Goal: Task Accomplishment & Management: Use online tool/utility

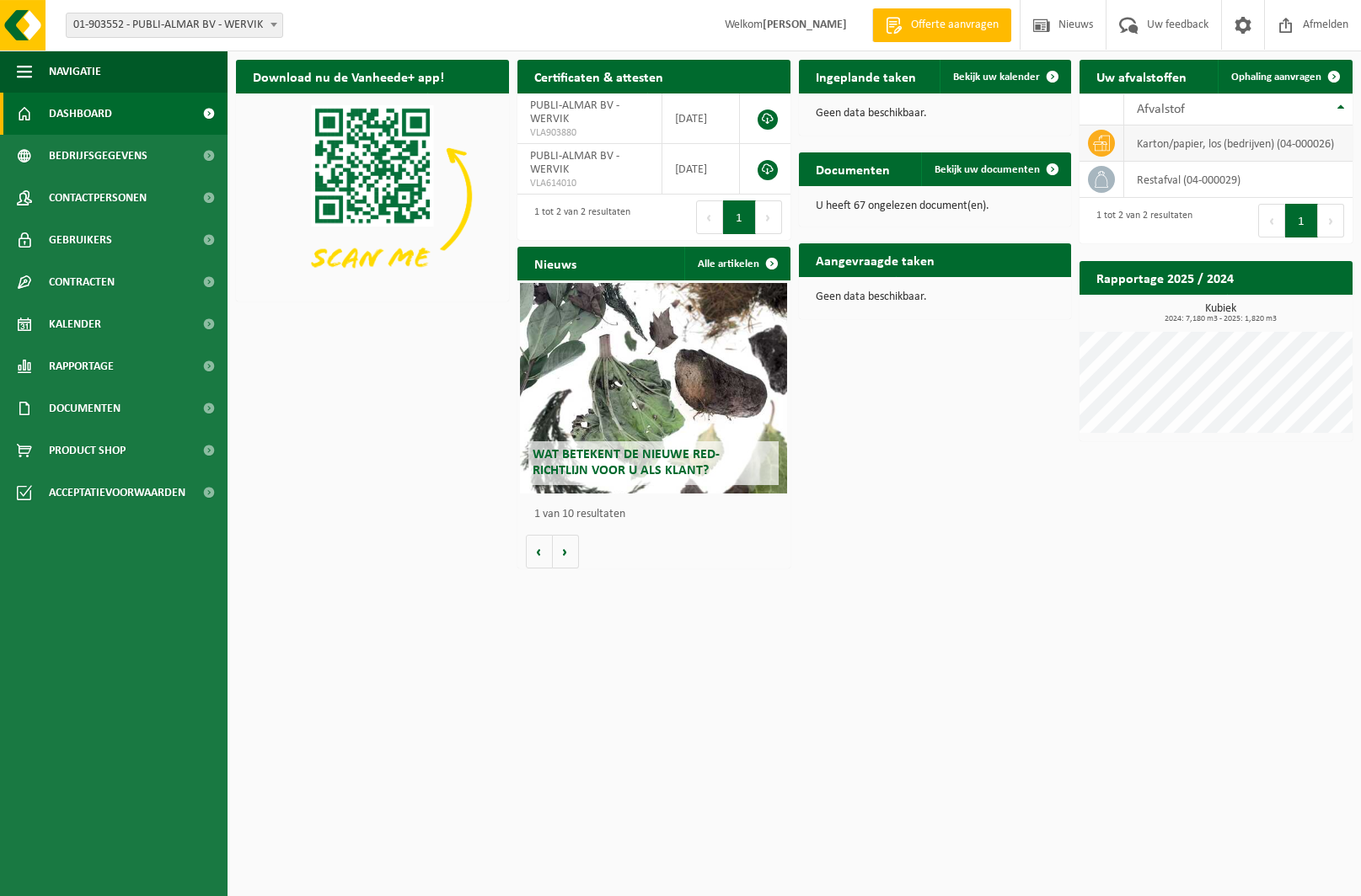
click at [1178, 145] on td "karton/papier, los (bedrijven) (04-000026)" at bounding box center [1238, 143] width 228 height 36
click at [1111, 146] on span at bounding box center [1100, 142] width 27 height 27
click at [1100, 146] on icon at bounding box center [1101, 143] width 17 height 17
click at [1305, 78] on span "Ophaling aanvragen" at bounding box center [1275, 77] width 90 height 11
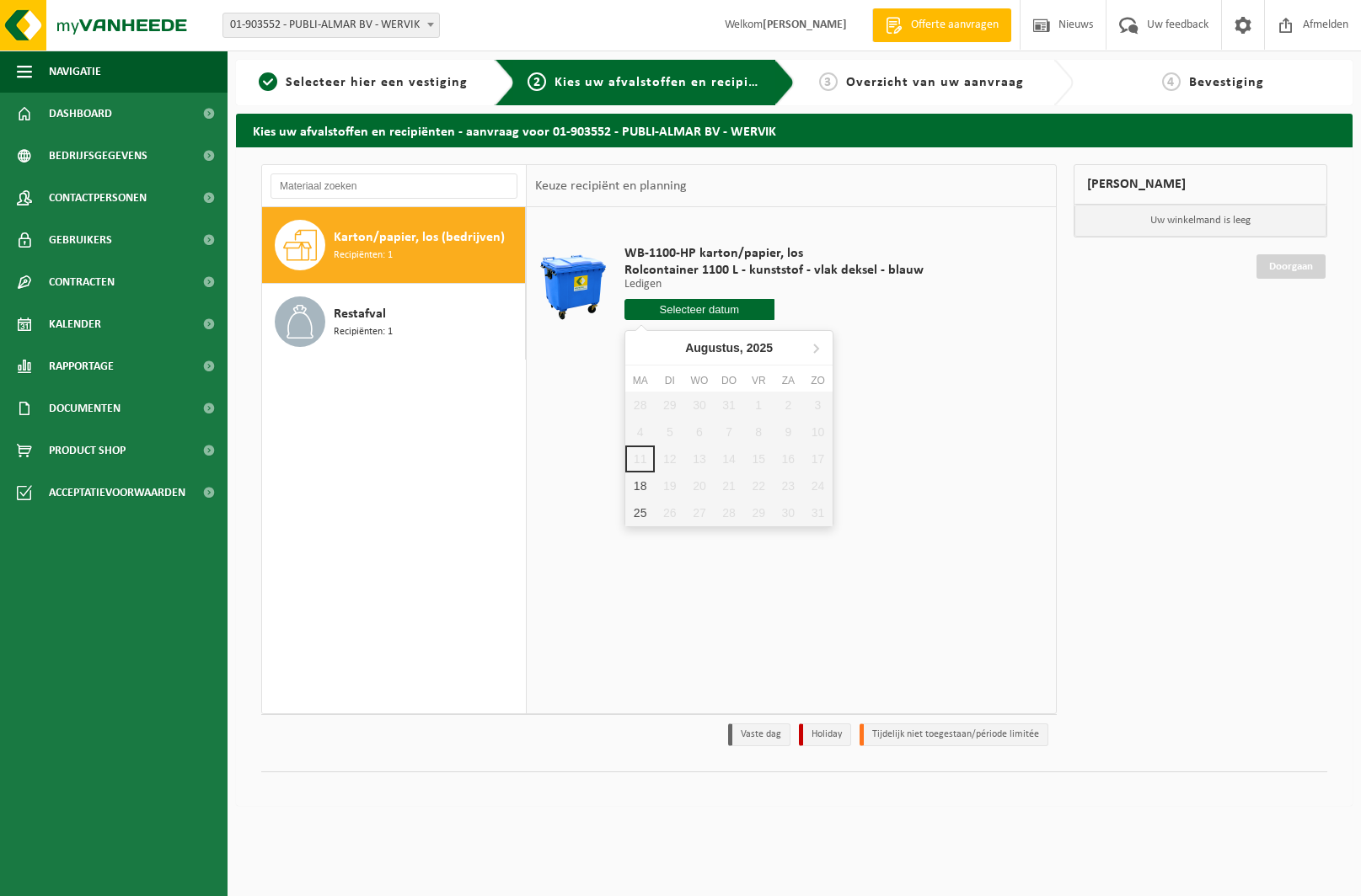
click at [701, 309] on input "text" at bounding box center [699, 309] width 150 height 21
click at [1304, 27] on span "Afmelden" at bounding box center [1325, 25] width 54 height 50
